Goal: Answer question/provide support

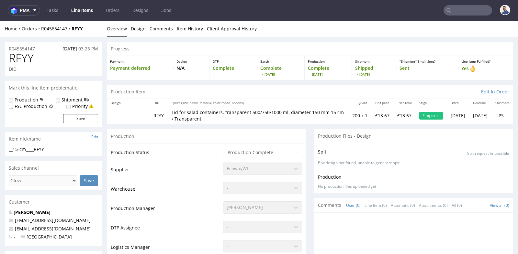
scroll to position [216, 0]
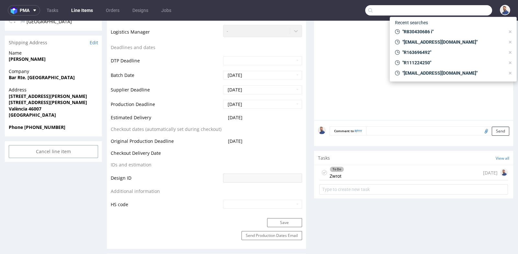
click at [463, 13] on input "text" at bounding box center [428, 10] width 127 height 10
paste input "[EMAIL_ADDRESS][DOMAIN_NAME]"
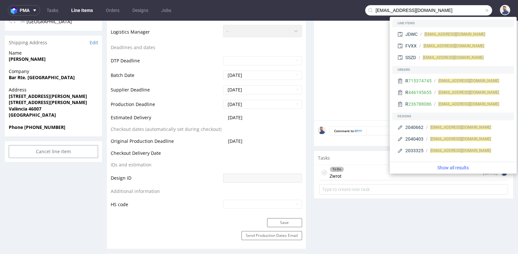
type input "[EMAIL_ADDRESS][DOMAIN_NAME]"
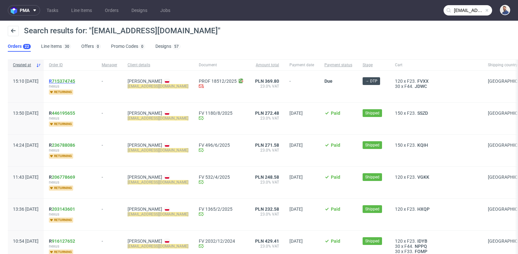
click at [75, 80] on link "715374745" at bounding box center [63, 81] width 23 height 5
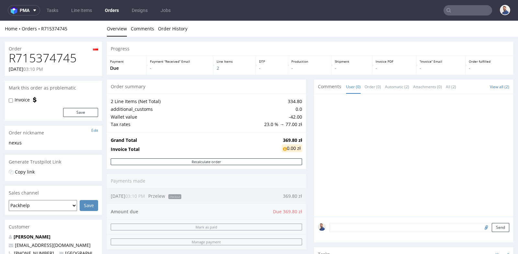
click at [303, 114] on div "Progress Payment Due Payment “Received” Email - Line Items 2 DTP - Production -…" at bounding box center [310, 226] width 406 height 368
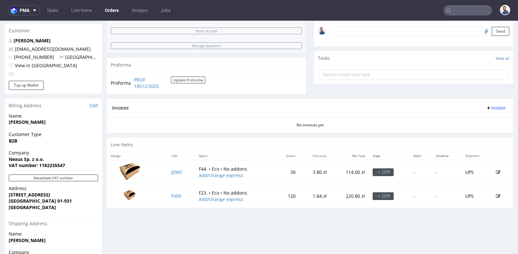
scroll to position [201, 0]
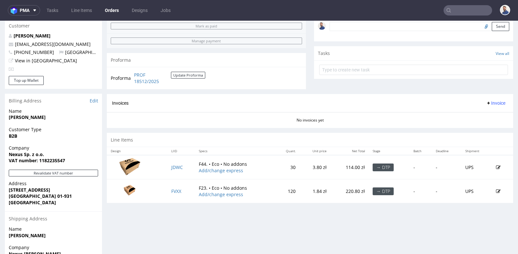
type input "[EMAIL_ADDRESS][DOMAIN_NAME]"
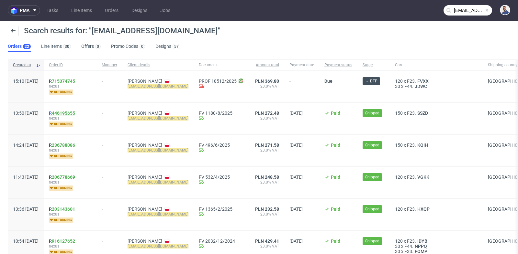
click at [75, 113] on link "446195655" at bounding box center [63, 113] width 23 height 5
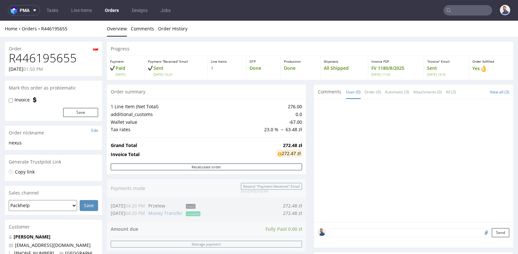
click at [465, 13] on input "text" at bounding box center [468, 10] width 49 height 10
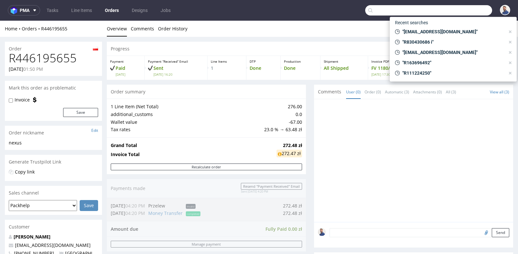
paste input "[PERSON_NAME][EMAIL_ADDRESS][DOMAIN_NAME]"
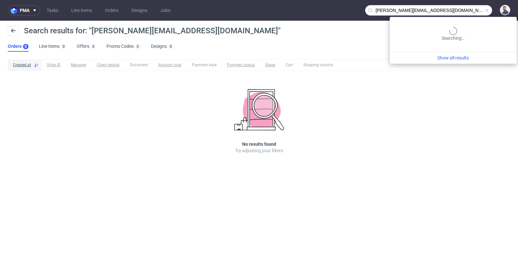
click at [473, 8] on input "[PERSON_NAME][EMAIL_ADDRESS][DOMAIN_NAME]" at bounding box center [428, 10] width 127 height 10
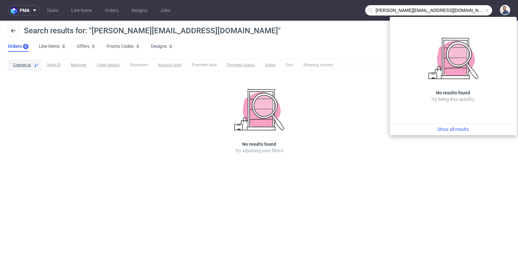
drag, startPoint x: 415, startPoint y: 9, endPoint x: 374, endPoint y: 7, distance: 41.2
click at [374, 7] on input "[PERSON_NAME][EMAIL_ADDRESS][DOMAIN_NAME]" at bounding box center [428, 10] width 127 height 10
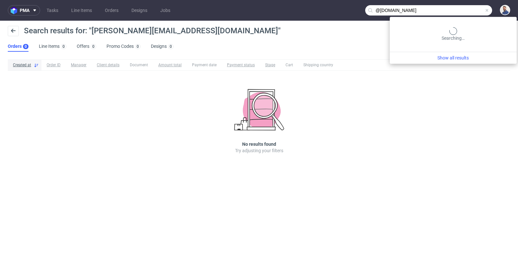
type input "@[DOMAIN_NAME]"
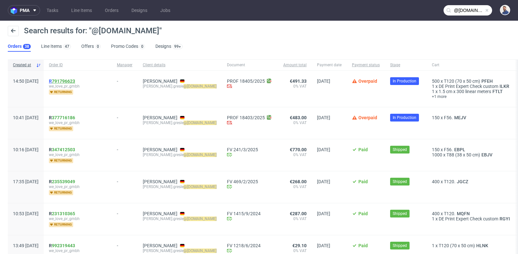
click at [75, 80] on link "791796623" at bounding box center [63, 81] width 23 height 5
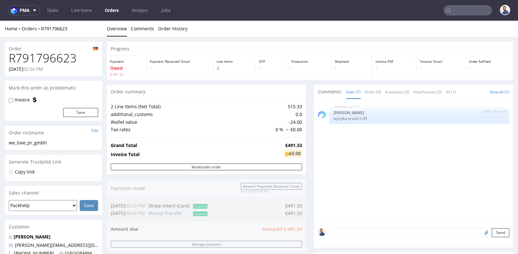
click at [304, 115] on div "Progress Payment Owed €-491.33 Payment “Received” Email - Line Items 2 DTP - Pr…" at bounding box center [310, 258] width 406 height 432
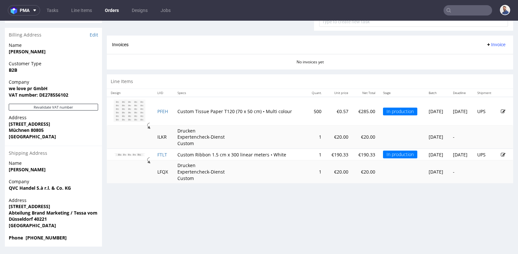
scroll to position [2, 0]
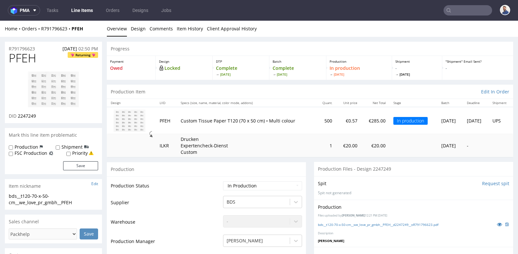
scroll to position [2, 0]
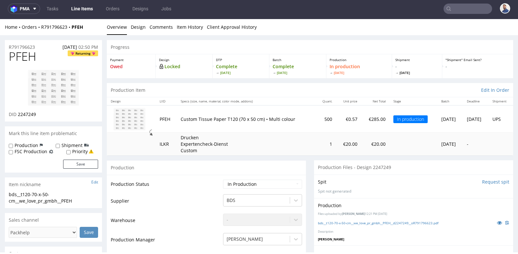
click at [245, 163] on div "Production" at bounding box center [206, 168] width 199 height 15
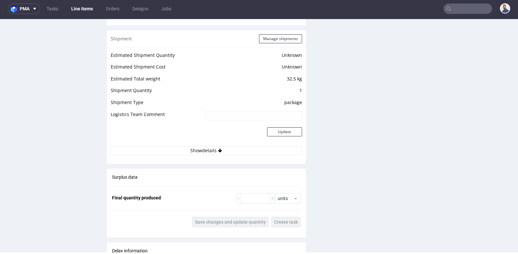
scroll to position [590, 0]
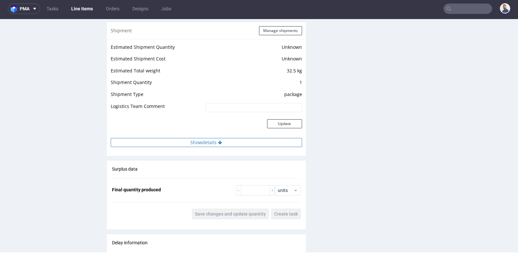
click at [205, 143] on button "Show details" at bounding box center [206, 142] width 191 height 9
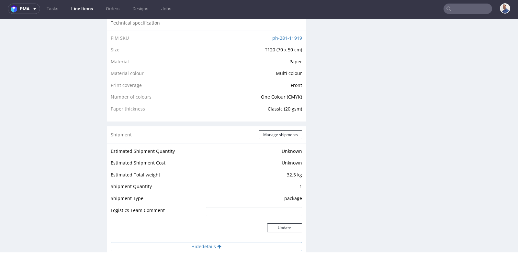
scroll to position [475, 0]
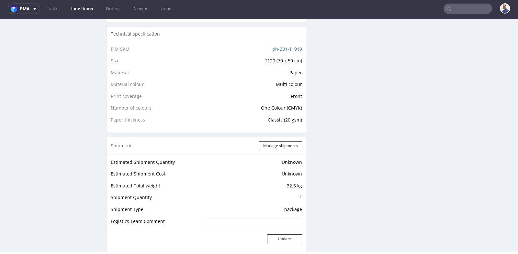
click at [394, 72] on div "Production Files - Design 2247249 Spit Request spit Spit not generated Producti…" at bounding box center [413, 183] width 199 height 995
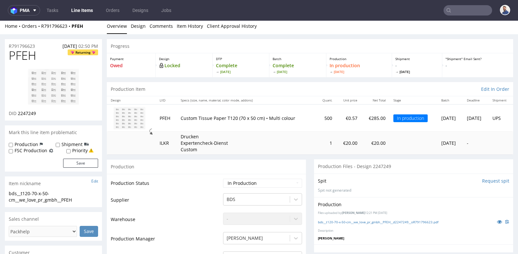
scroll to position [0, 0]
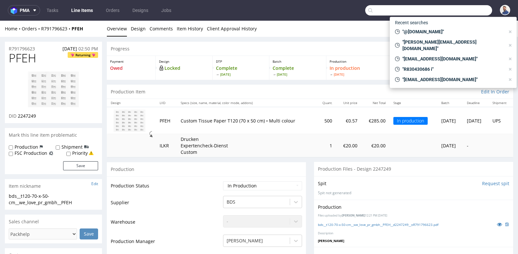
click at [464, 14] on input "text" at bounding box center [428, 10] width 127 height 10
paste input "650"
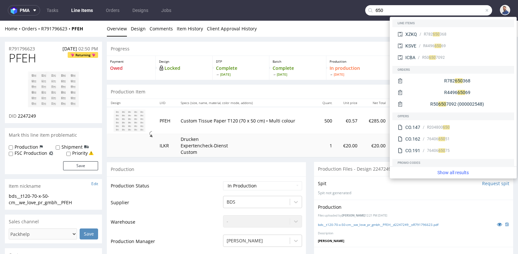
click at [452, 11] on input "650" at bounding box center [428, 10] width 127 height 10
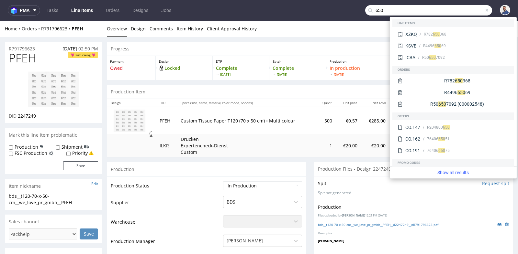
click at [452, 11] on input "650" at bounding box center [428, 10] width 127 height 10
paste input "[PERSON_NAME][EMAIL_ADDRESS][DOMAIN_NAME]"
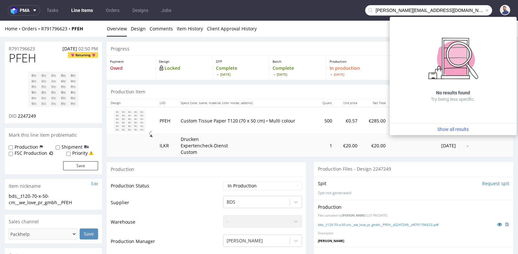
drag, startPoint x: 409, startPoint y: 10, endPoint x: 364, endPoint y: 7, distance: 44.7
click at [365, 7] on input "[PERSON_NAME][EMAIL_ADDRESS][DOMAIN_NAME]" at bounding box center [428, 10] width 127 height 10
type input "@[DOMAIN_NAME]"
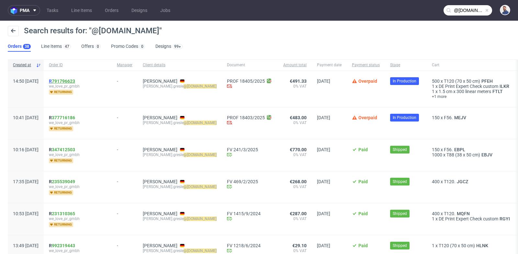
click at [75, 79] on link "791796623" at bounding box center [63, 81] width 23 height 5
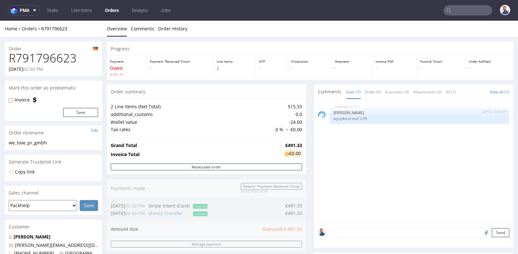
click at [302, 208] on div "Order summary 2 Line Items (Net Total) 515.33 additional_customs 0.0 Wallet val…" at bounding box center [206, 203] width 199 height 236
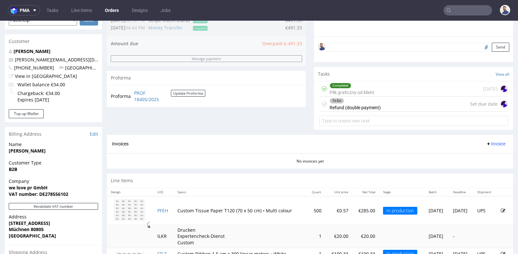
scroll to position [187, 0]
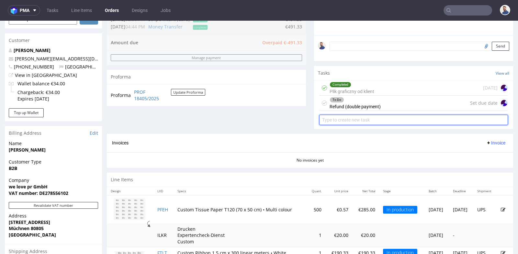
click at [377, 123] on input "text" at bounding box center [413, 120] width 189 height 10
click at [378, 118] on input "text" at bounding box center [413, 120] width 189 height 10
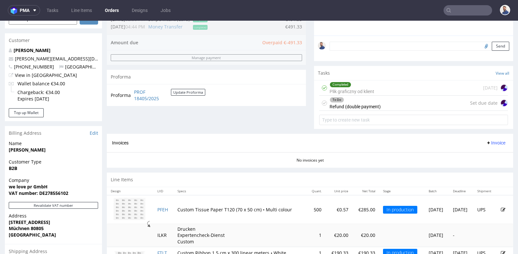
click at [403, 102] on div "To Do Refund (double payment) Set due date" at bounding box center [413, 103] width 189 height 15
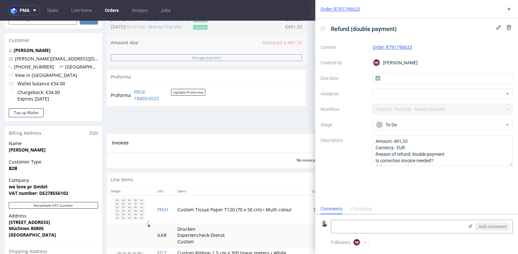
scroll to position [5, 0]
click at [507, 8] on icon at bounding box center [508, 8] width 5 height 5
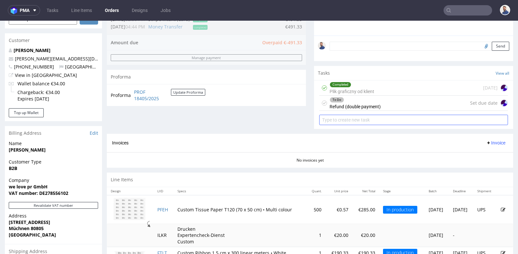
click at [452, 119] on input "text" at bounding box center [413, 120] width 189 height 10
type input "prośba o link do płatności"
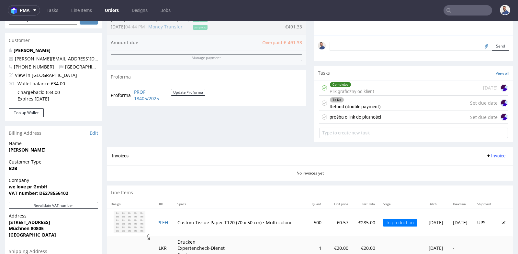
click at [437, 117] on div "prośba o link do płatności Set due date" at bounding box center [413, 117] width 189 height 13
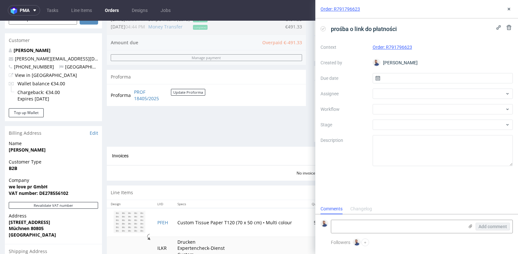
scroll to position [5, 0]
click at [308, 87] on div "Order: R791796623 prośba o link do płatności Context Order: R791796623 Created …" at bounding box center [413, 127] width 210 height 254
click at [510, 9] on use at bounding box center [509, 9] width 3 height 3
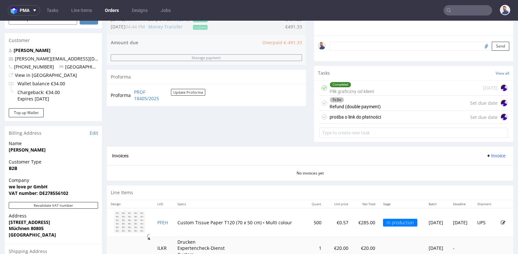
click at [309, 112] on div "Progress Payment Owed €-491.33 Payment “Received” Email - Line Items 2 DTP - Pr…" at bounding box center [310, 77] width 406 height 445
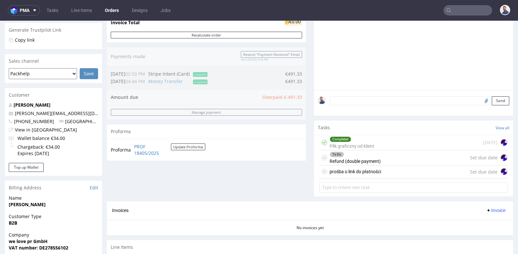
scroll to position [129, 0]
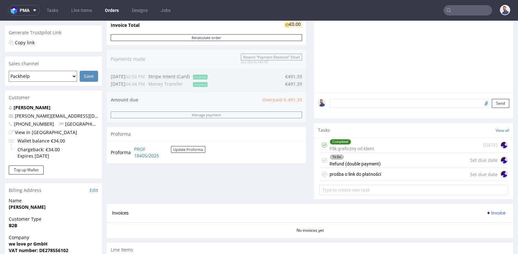
click at [393, 174] on div "prośba o link do płatności Set due date" at bounding box center [413, 174] width 189 height 13
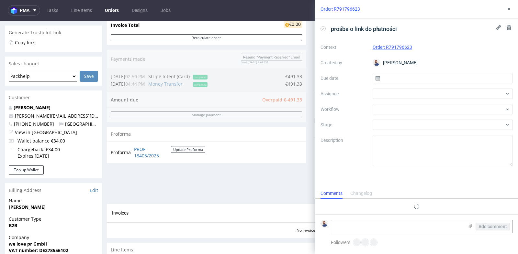
scroll to position [5, 0]
click at [426, 80] on input "text" at bounding box center [443, 78] width 140 height 10
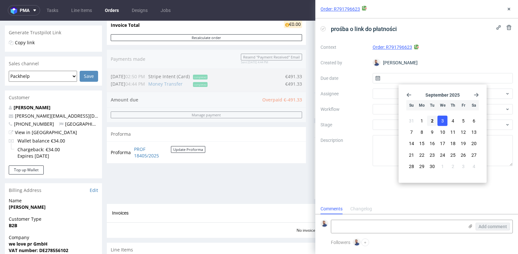
click at [444, 121] on button "3" at bounding box center [443, 121] width 10 height 10
type input "[DATE]"
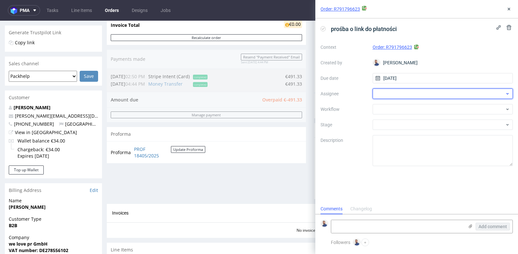
click at [449, 93] on div at bounding box center [443, 94] width 140 height 10
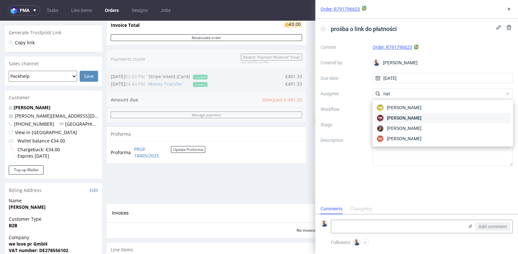
type input "nat"
click at [431, 121] on div "NK [PERSON_NAME]" at bounding box center [442, 118] width 135 height 10
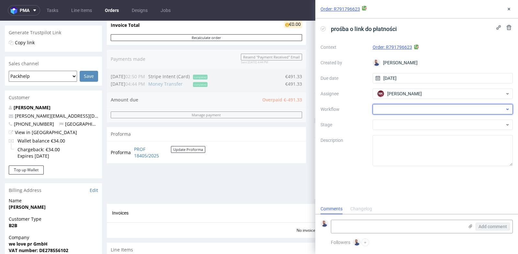
click at [438, 110] on div at bounding box center [443, 109] width 140 height 10
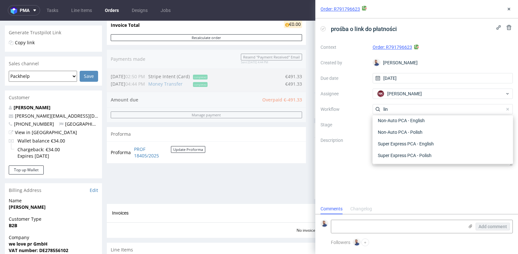
scroll to position [0, 0]
type input "link"
click at [427, 142] on div "Finance - Payment links - Stripe" at bounding box center [442, 144] width 135 height 12
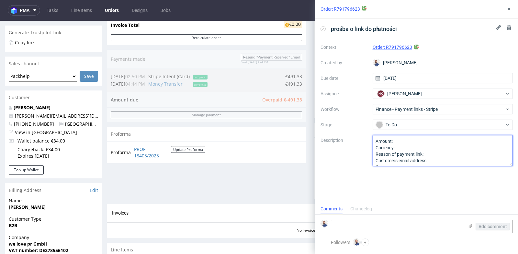
click at [427, 142] on textarea "Amount: Currency: Reason of payment link: Customers email address: Other:" at bounding box center [443, 150] width 140 height 31
click at [426, 146] on textarea "Amount: Currency: Reason of payment link: Customers email address: Other:" at bounding box center [443, 150] width 140 height 31
click at [438, 156] on textarea "Amount: Currency: Reason of payment link: Customers email address: Other:" at bounding box center [443, 150] width 140 height 31
click at [437, 160] on textarea "Amount: Currency: Reason of payment link: Customers email address: Other:" at bounding box center [443, 150] width 140 height 31
drag, startPoint x: 459, startPoint y: 160, endPoint x: 430, endPoint y: 160, distance: 29.1
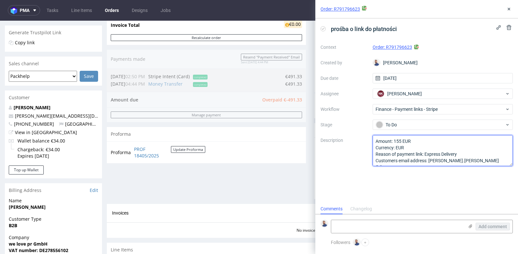
click at [430, 160] on textarea "Amount: 155 EUR Currency: EUR Reason of payment link: Express Delivery Customer…" at bounding box center [443, 150] width 140 height 31
paste textarea "[EMAIL_ADDRESS][DOMAIN_NAME]"
type textarea "Amount: 155 EUR Currency: EUR Reason of payment link: Express Delivery Customer…"
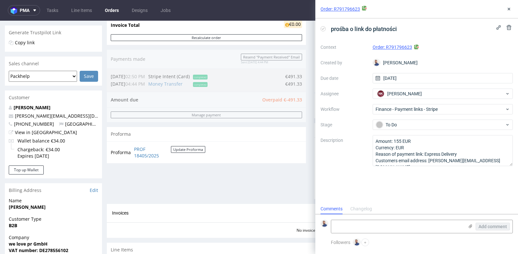
click at [439, 182] on div "prośba o link do płatności Context Order: R791796623 Created by [PERSON_NAME] D…" at bounding box center [416, 110] width 203 height 185
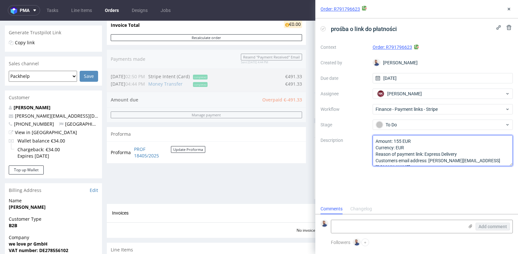
click at [451, 153] on textarea "Amount: 155 EUR Currency: EUR Reason of payment link: Express Delivery Customer…" at bounding box center [443, 150] width 140 height 31
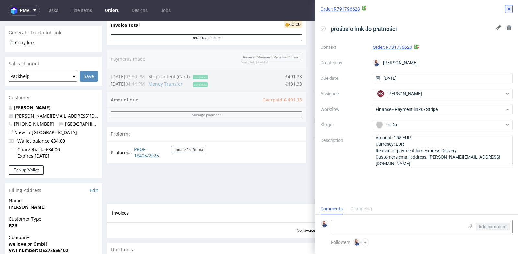
click at [510, 8] on icon at bounding box center [508, 8] width 5 height 5
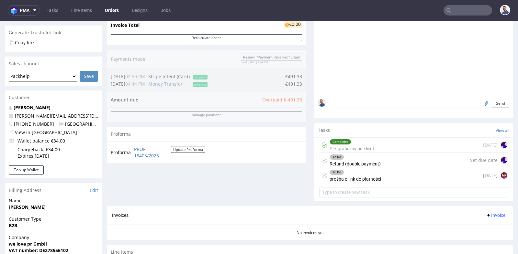
click at [454, 10] on input "text" at bounding box center [468, 10] width 49 height 10
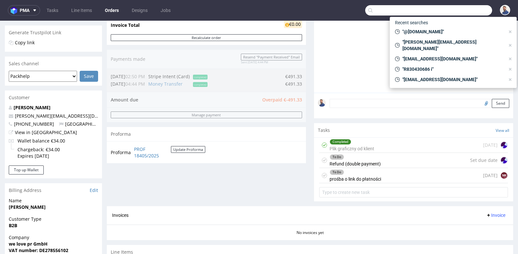
paste input "R632638556"
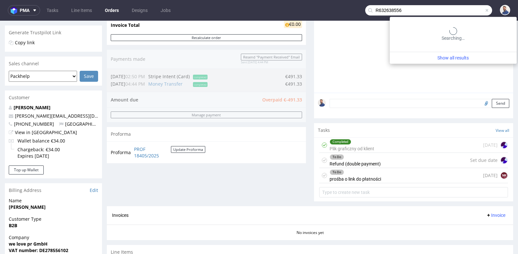
type input "R632638556"
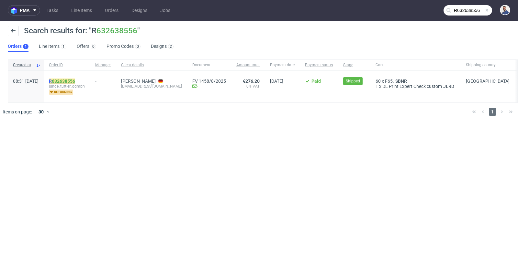
click at [75, 83] on mark "R 632638556" at bounding box center [62, 81] width 26 height 5
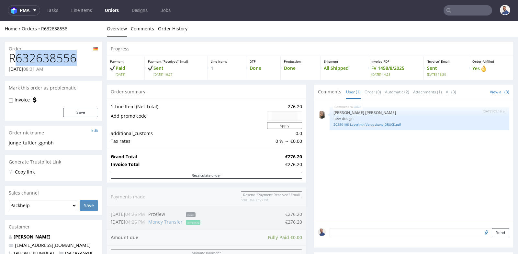
drag, startPoint x: 79, startPoint y: 62, endPoint x: 17, endPoint y: 60, distance: 62.9
click at [17, 60] on h1 "R632638556" at bounding box center [53, 58] width 89 height 13
click at [333, 155] on div "SBNR [DATE] 09:16 am [PERSON_NAME] [PERSON_NAME] new design 20250108 Labyrinth …" at bounding box center [415, 162] width 195 height 119
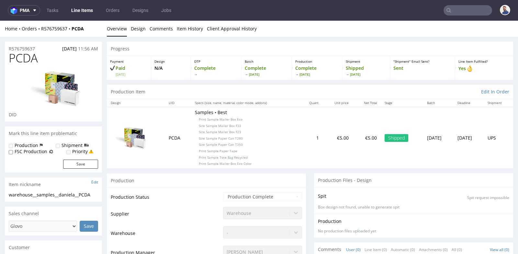
scroll to position [287, 0]
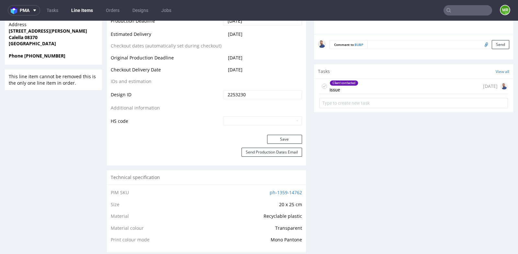
scroll to position [99, 0]
click at [306, 111] on div "Progress Payment Paid Tue 26 Aug Design Locked DTP Back for DTP Fri 29 Aug Batc…" at bounding box center [310, 240] width 406 height 1116
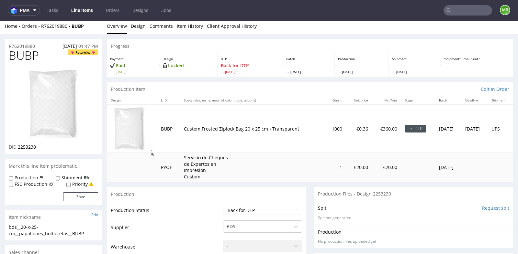
scroll to position [0, 0]
